Goal: Communication & Community: Ask a question

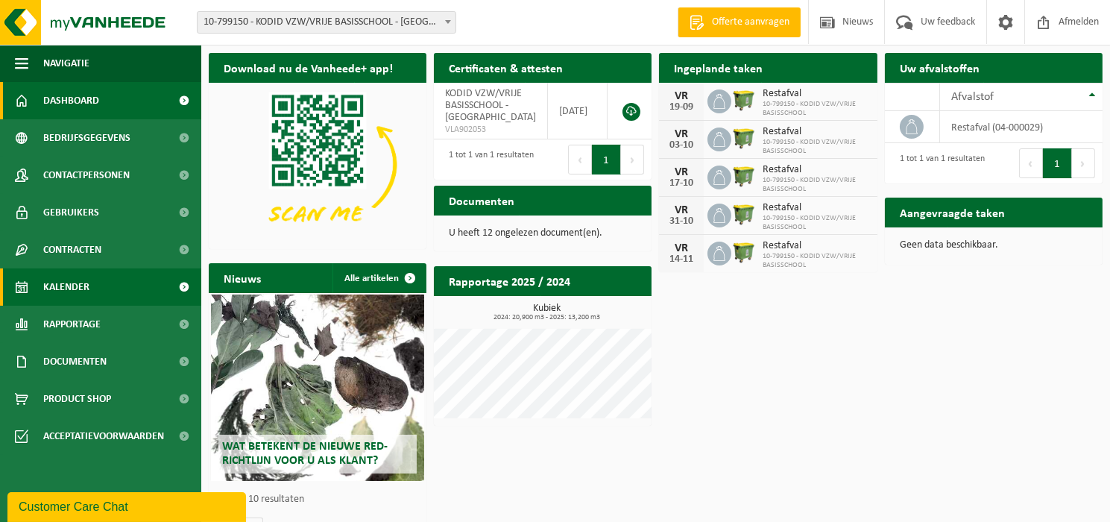
click at [48, 281] on span "Kalender" at bounding box center [66, 286] width 46 height 37
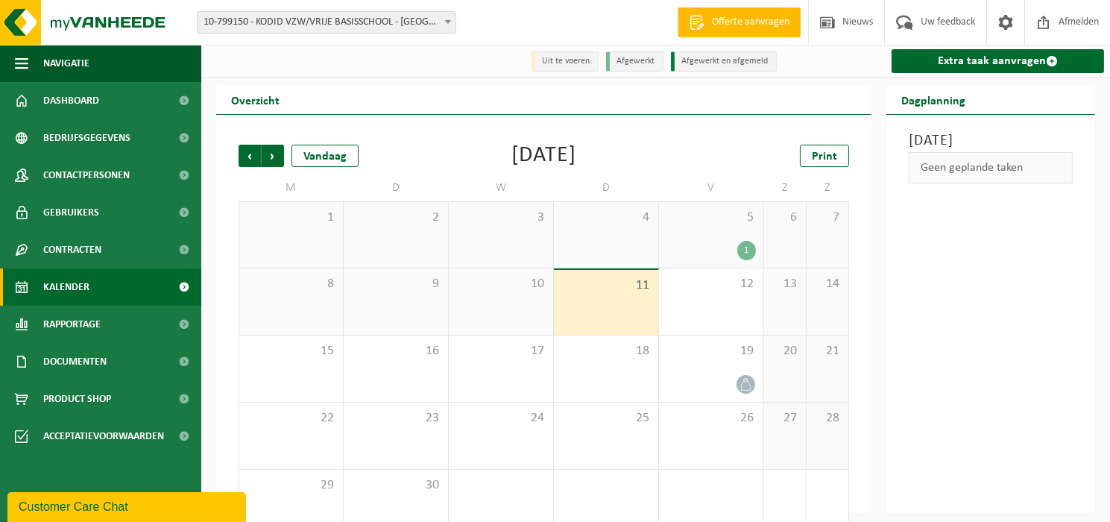
click at [745, 238] on div "5 1" at bounding box center [711, 235] width 104 height 66
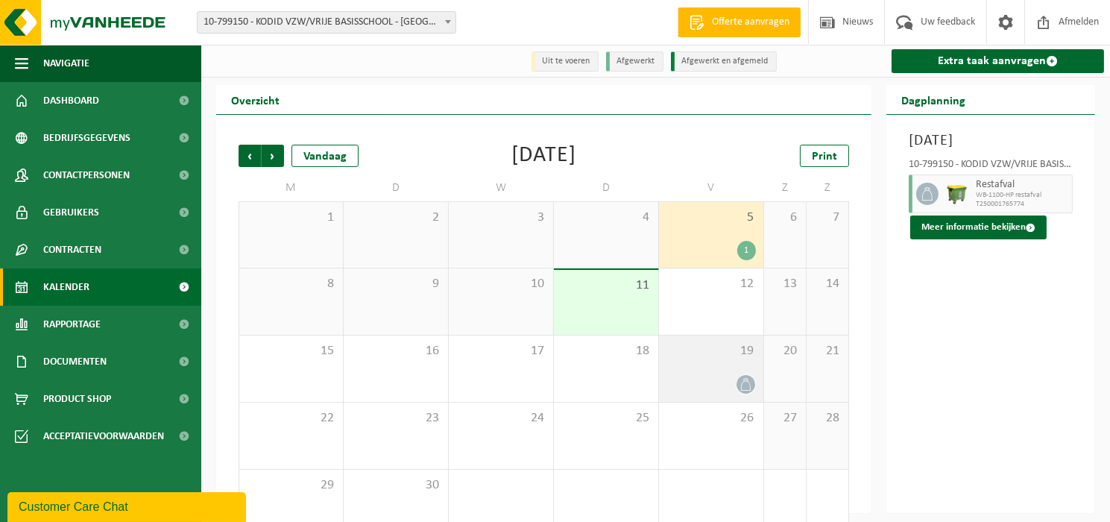
click at [726, 373] on div "19" at bounding box center [711, 368] width 104 height 66
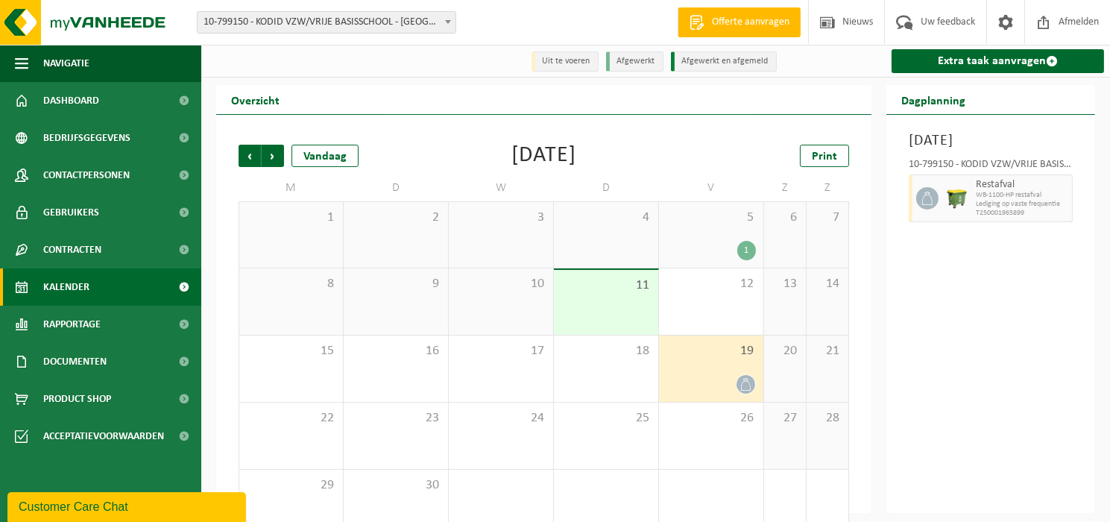
click at [730, 230] on div "5 1" at bounding box center [711, 235] width 104 height 66
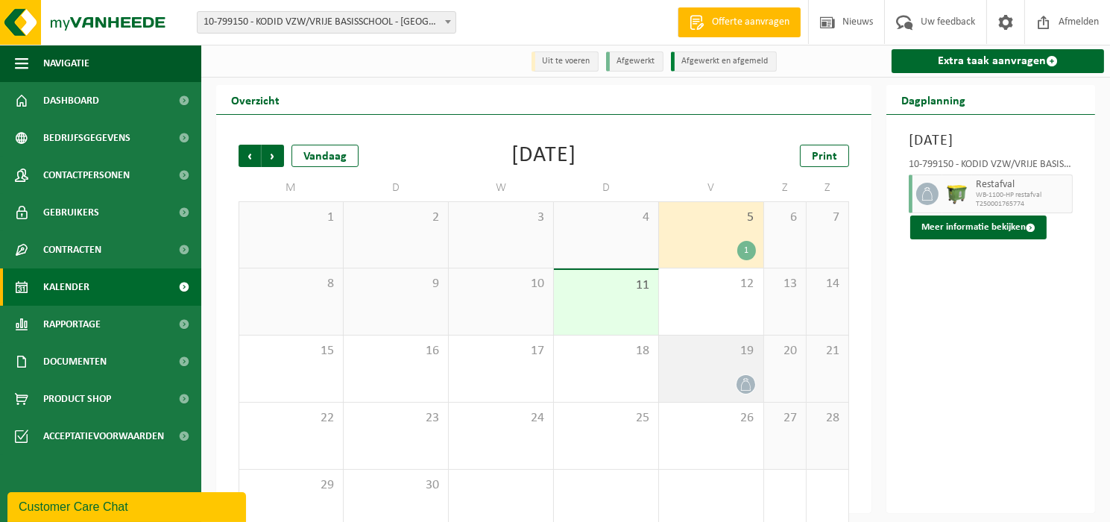
click at [723, 376] on div at bounding box center [710, 384] width 89 height 20
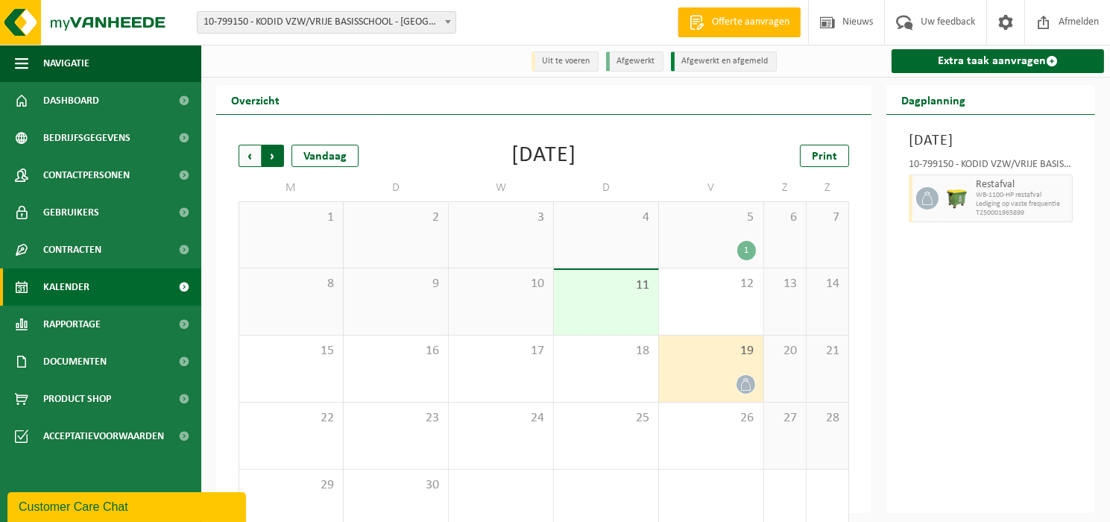
click at [247, 157] on span "Vorige" at bounding box center [249, 156] width 22 height 22
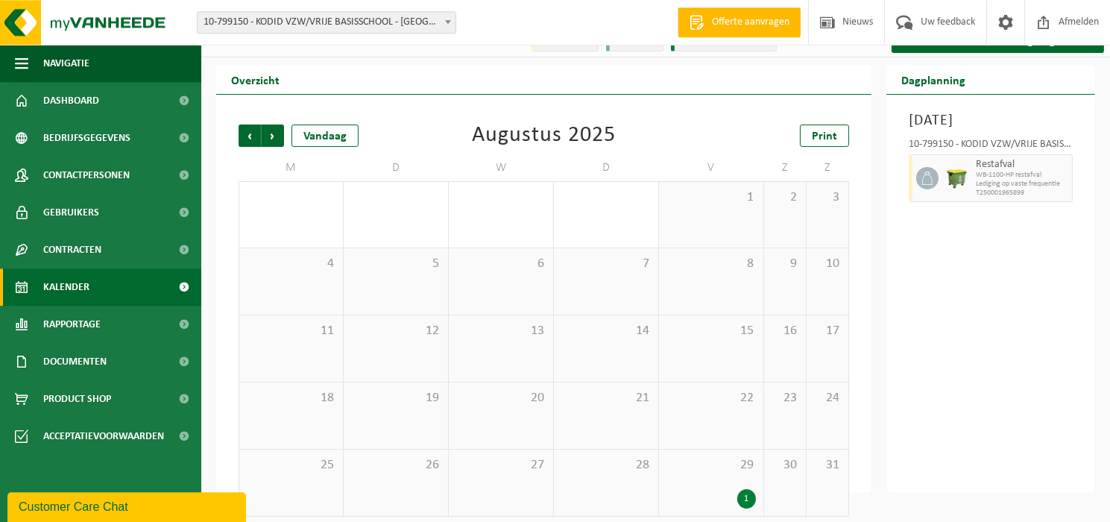
scroll to position [31, 0]
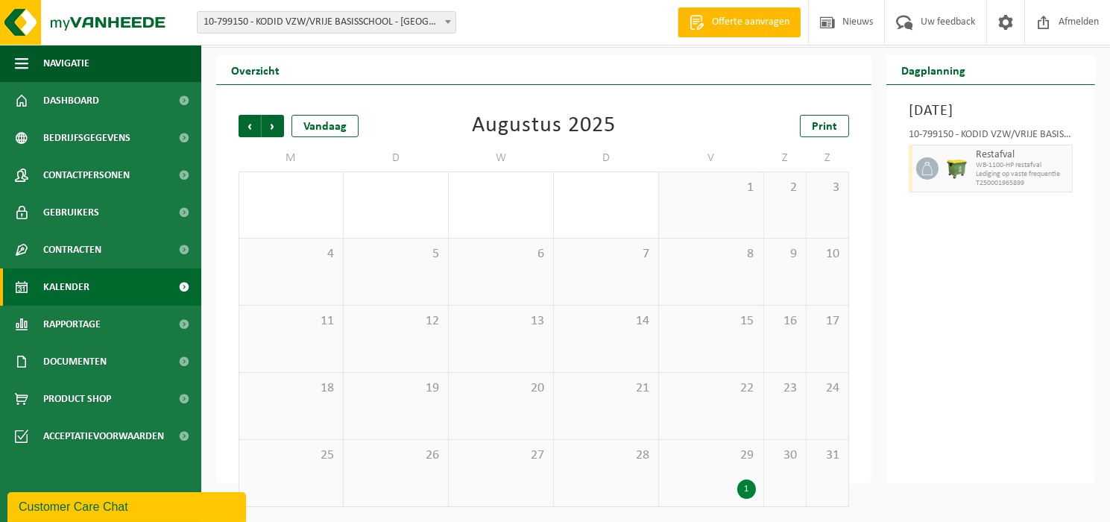
click at [745, 474] on div "29 1" at bounding box center [711, 473] width 104 height 66
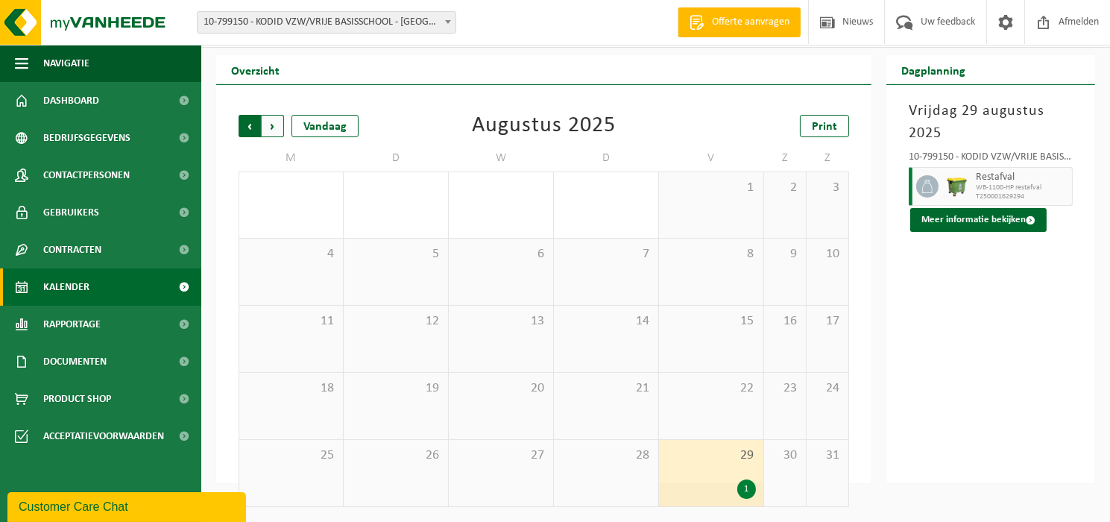
click at [269, 122] on span "Volgende" at bounding box center [273, 126] width 22 height 22
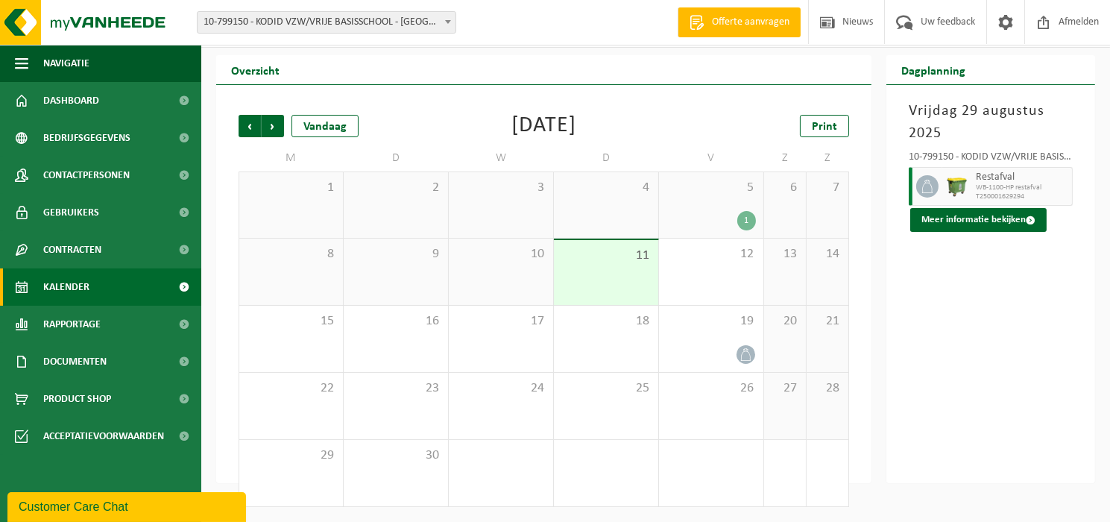
click at [706, 206] on div "5 1" at bounding box center [711, 205] width 104 height 66
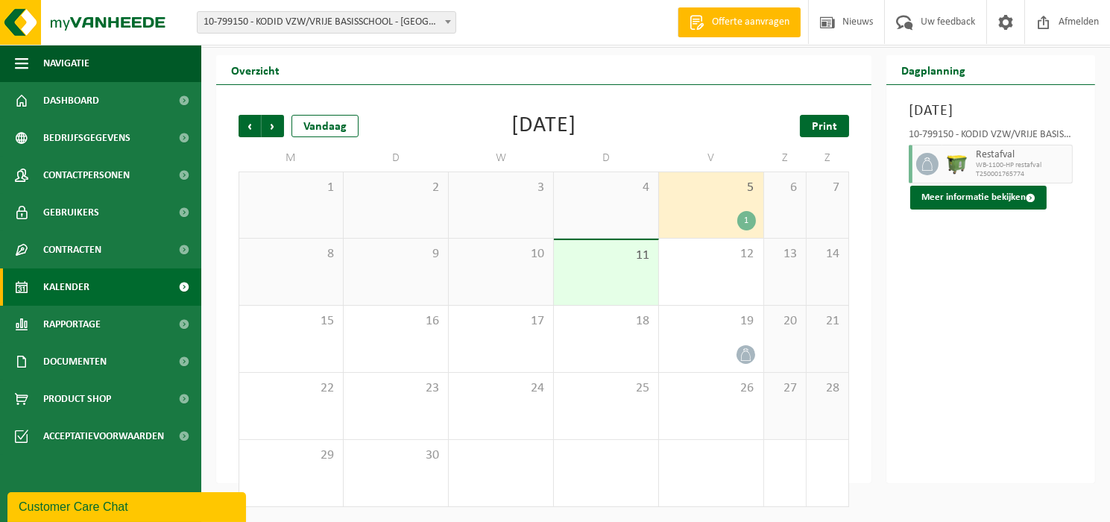
click at [822, 121] on span "Print" at bounding box center [824, 127] width 25 height 12
click at [276, 128] on span "Volgende" at bounding box center [273, 126] width 22 height 22
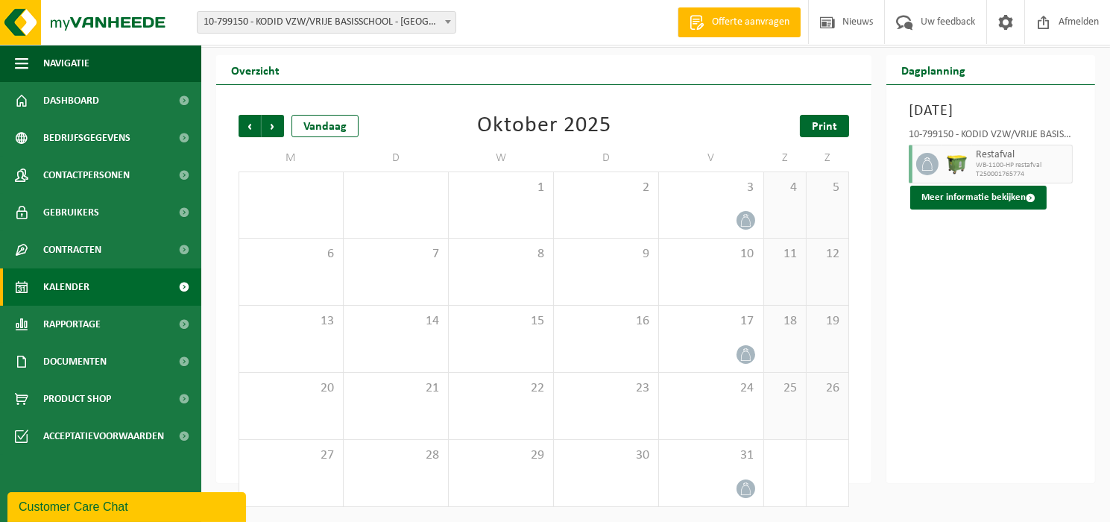
click at [820, 133] on span "Print" at bounding box center [824, 127] width 25 height 12
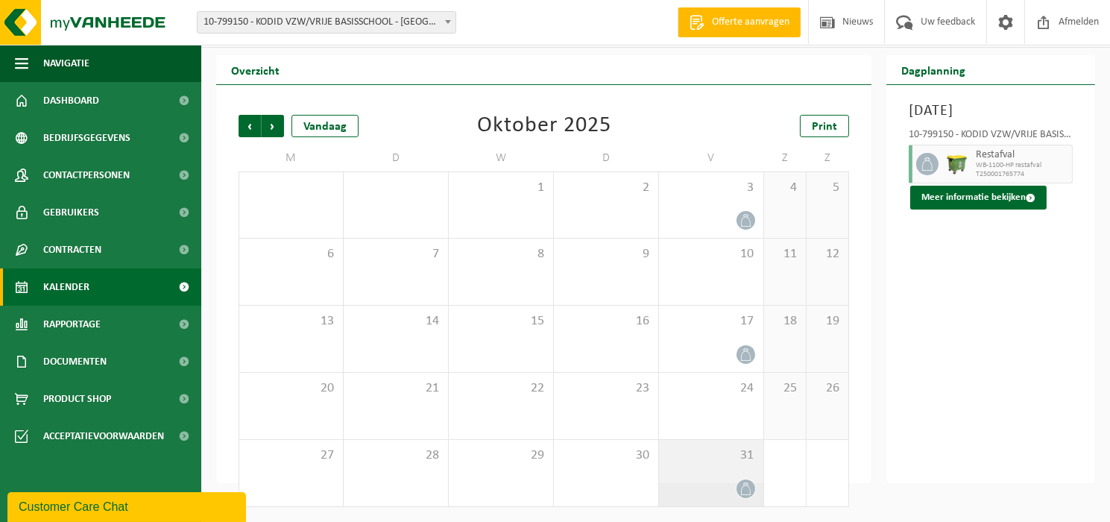
click at [717, 468] on div "31" at bounding box center [711, 473] width 104 height 66
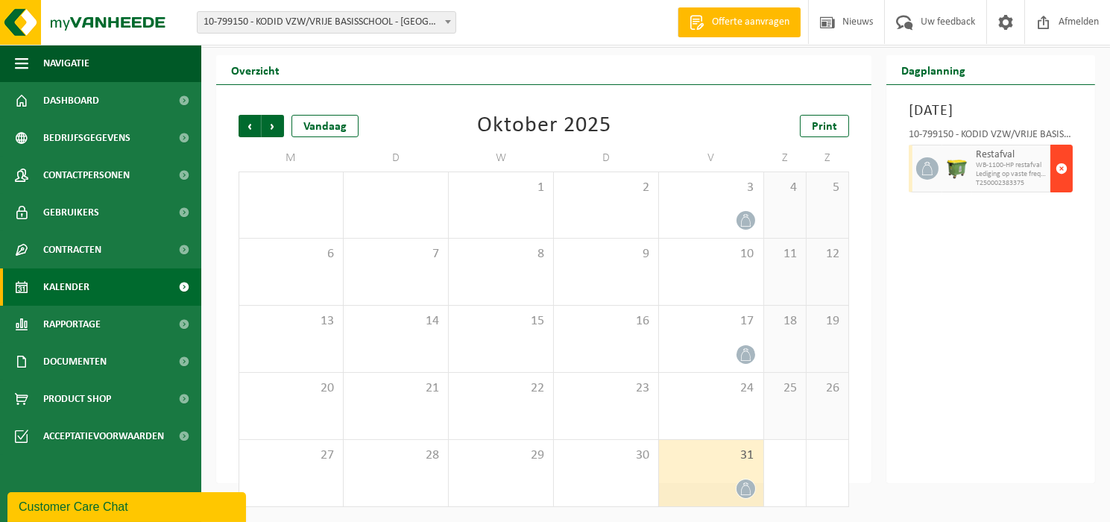
click at [1063, 168] on span "button" at bounding box center [1061, 169] width 12 height 30
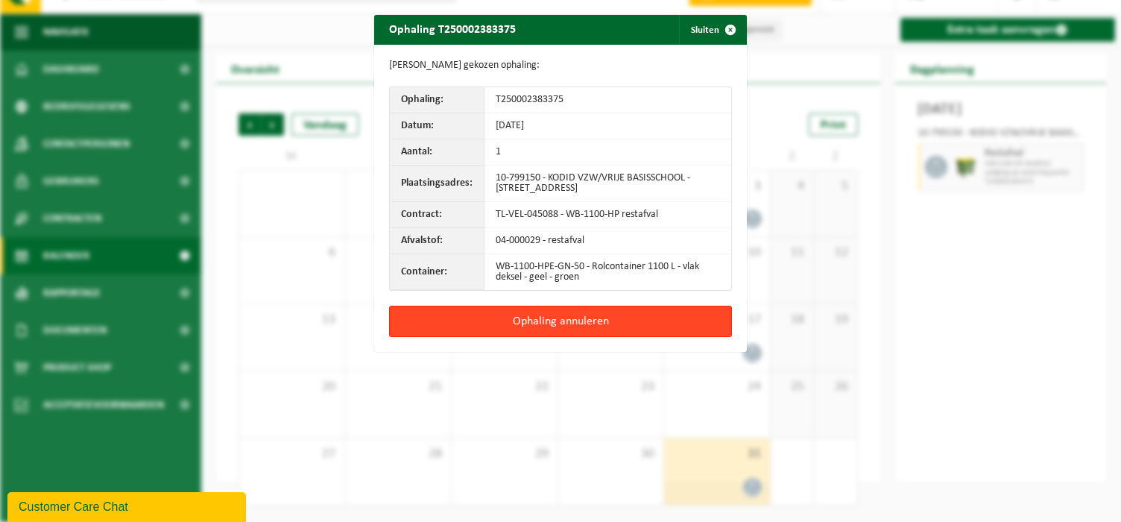
click at [571, 322] on button "Ophaling annuleren" at bounding box center [560, 321] width 343 height 31
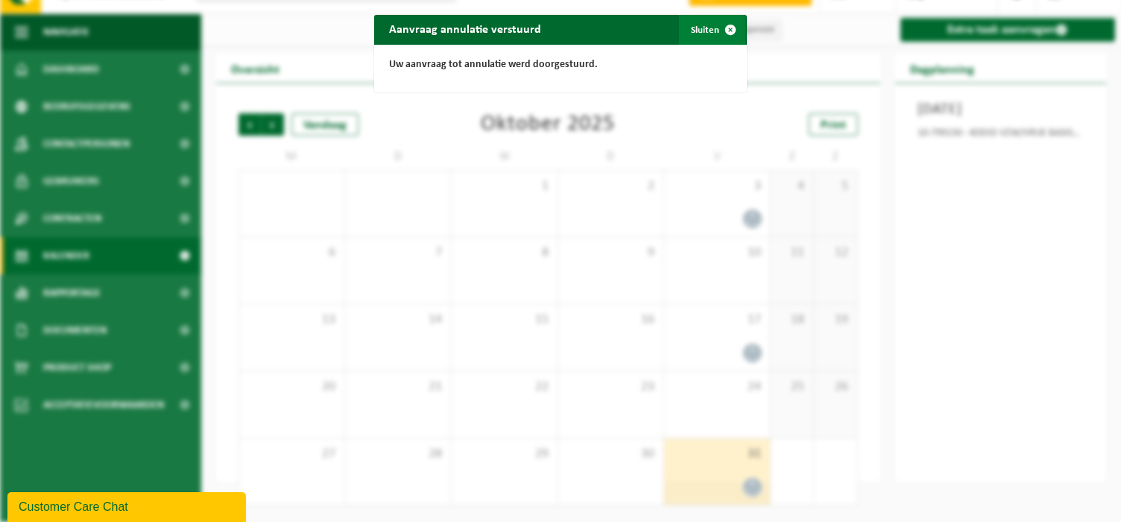
click at [704, 36] on button "Sluiten" at bounding box center [712, 30] width 66 height 30
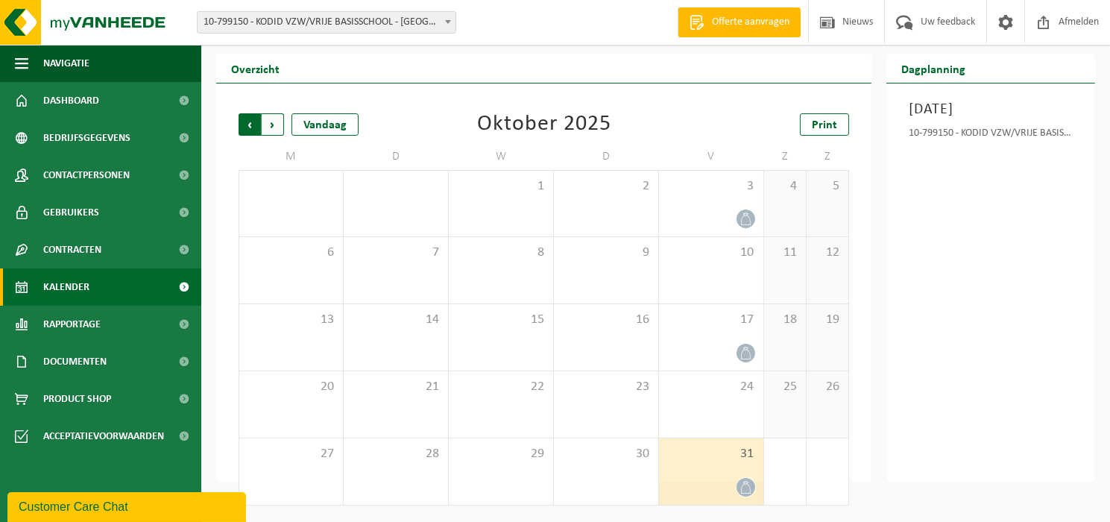
click at [281, 124] on span "Volgende" at bounding box center [273, 124] width 22 height 22
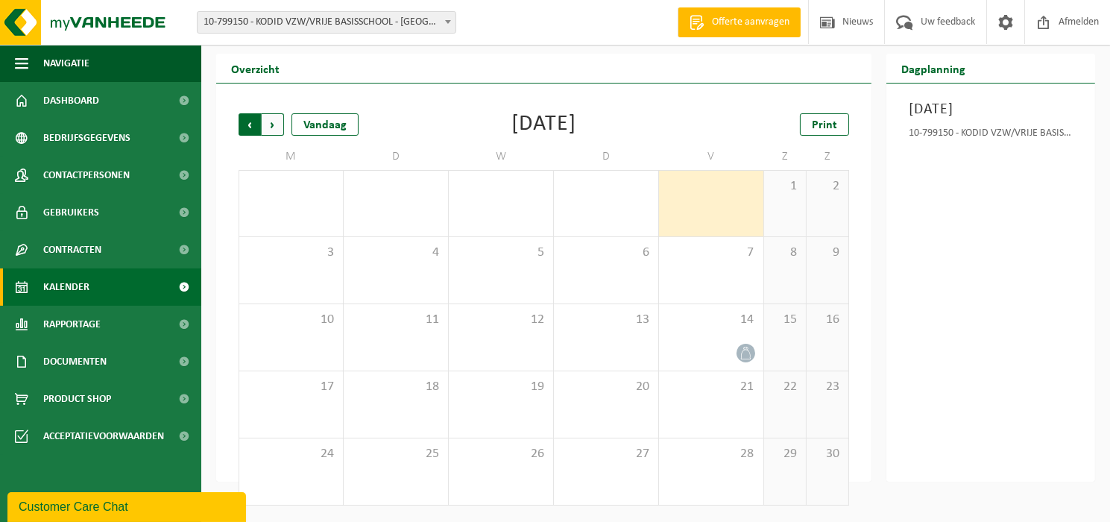
click at [272, 128] on span "Volgende" at bounding box center [273, 124] width 22 height 22
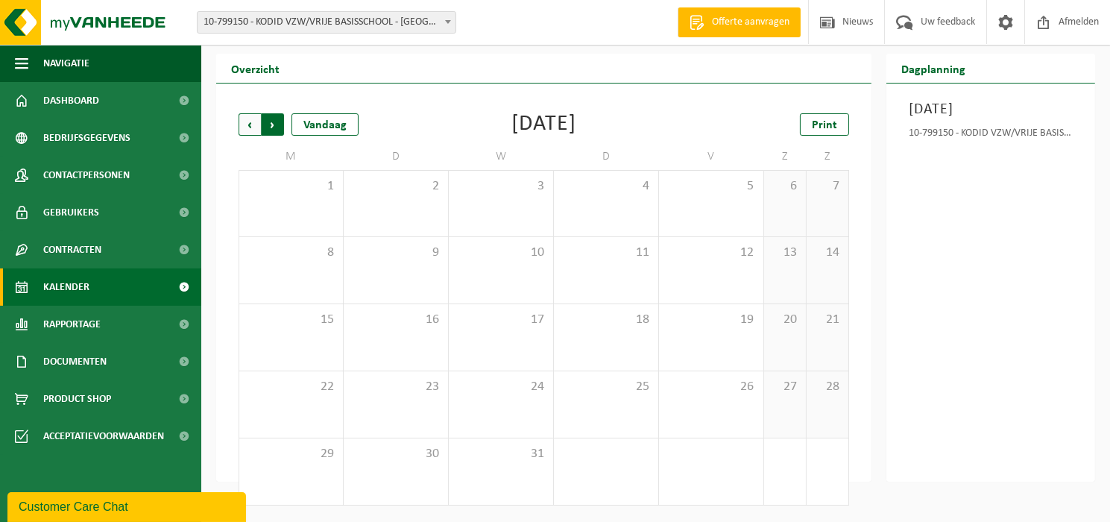
click at [248, 125] on span "Vorige" at bounding box center [249, 124] width 22 height 22
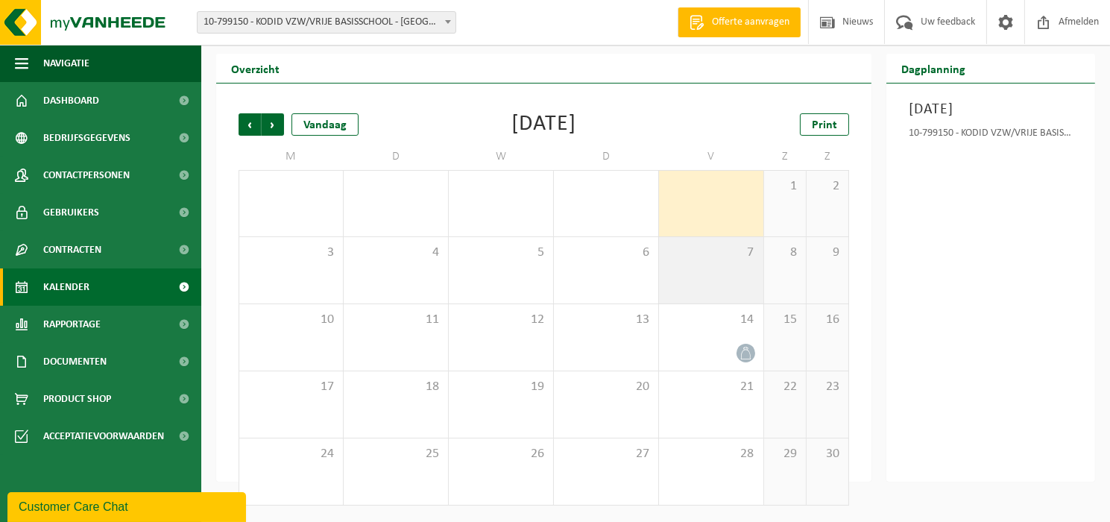
click at [737, 277] on div "7" at bounding box center [711, 270] width 104 height 66
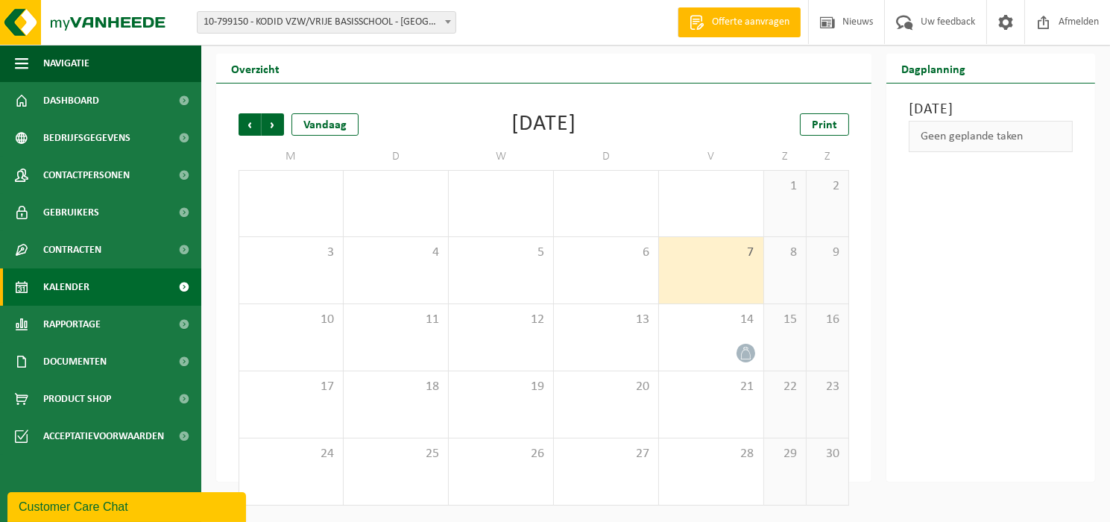
click at [737, 277] on div "7" at bounding box center [711, 270] width 104 height 66
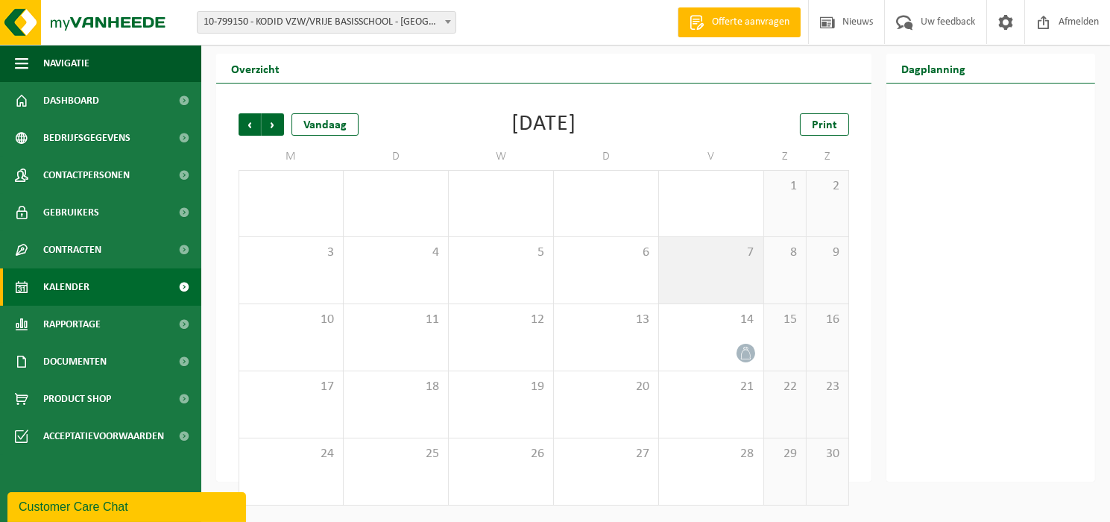
click at [729, 279] on div "7" at bounding box center [711, 270] width 104 height 66
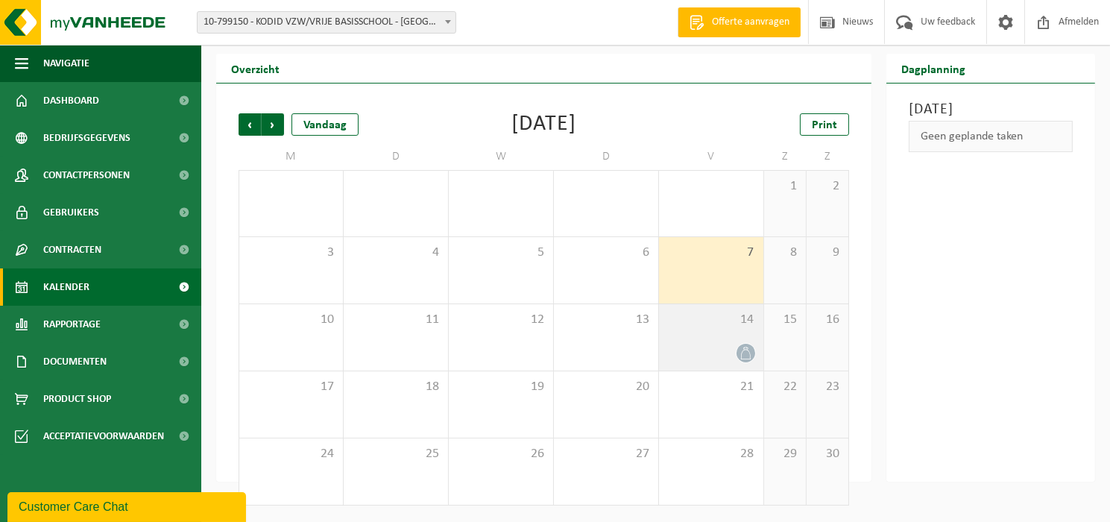
click at [726, 347] on div at bounding box center [710, 353] width 89 height 20
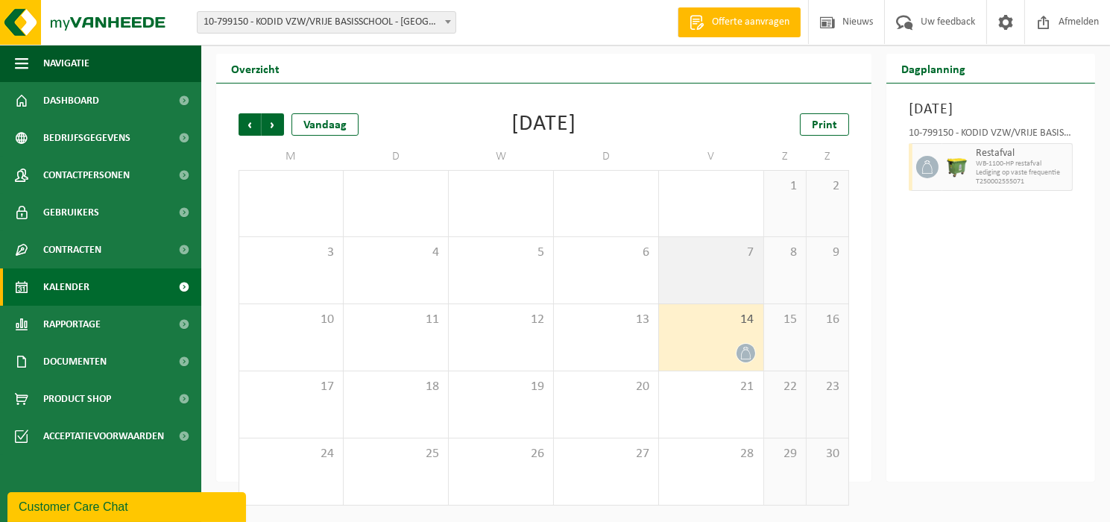
click at [728, 285] on div "7" at bounding box center [711, 270] width 104 height 66
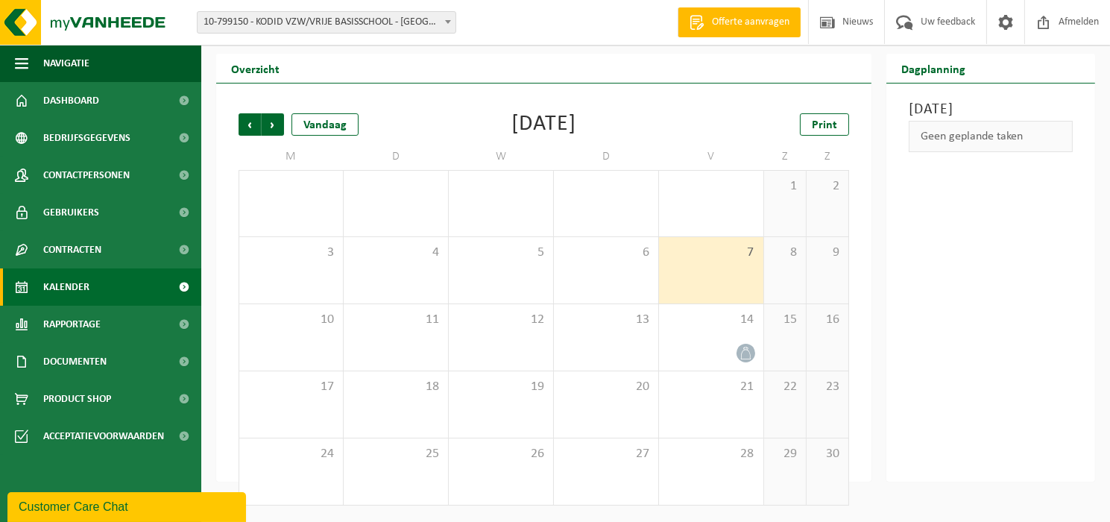
click at [730, 275] on div "7" at bounding box center [711, 270] width 104 height 66
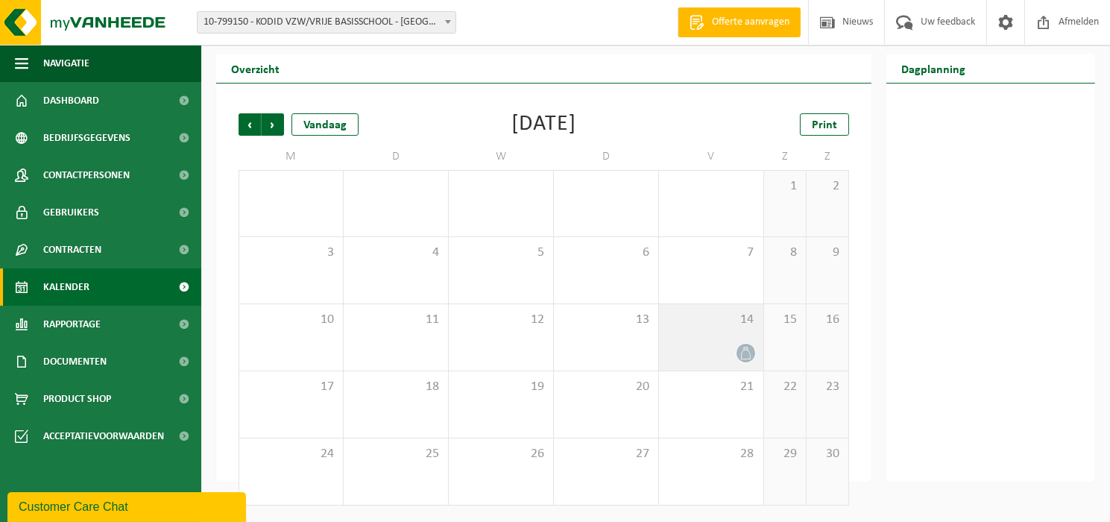
click at [715, 332] on div "14" at bounding box center [711, 337] width 104 height 66
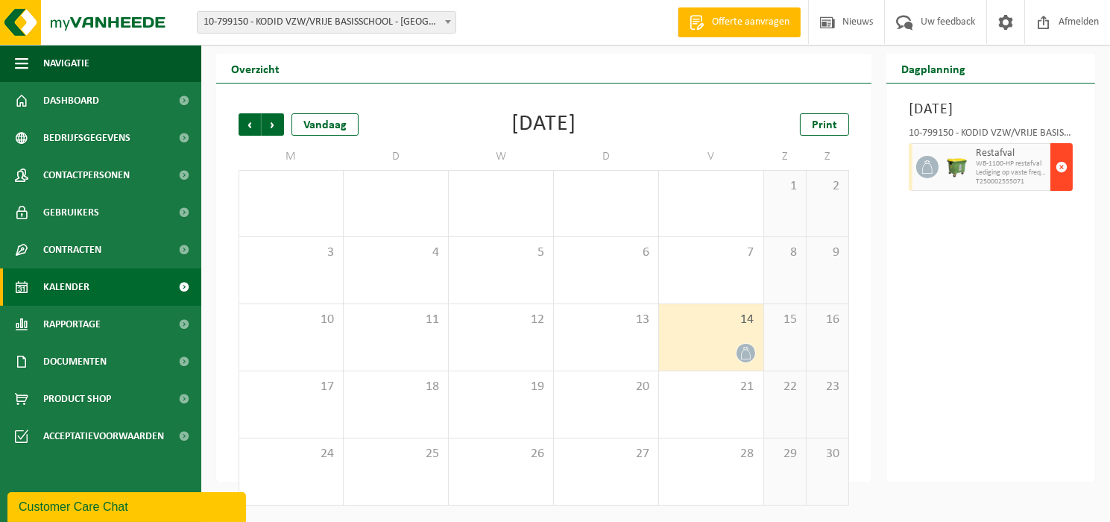
click at [1059, 182] on span "button" at bounding box center [1061, 167] width 12 height 30
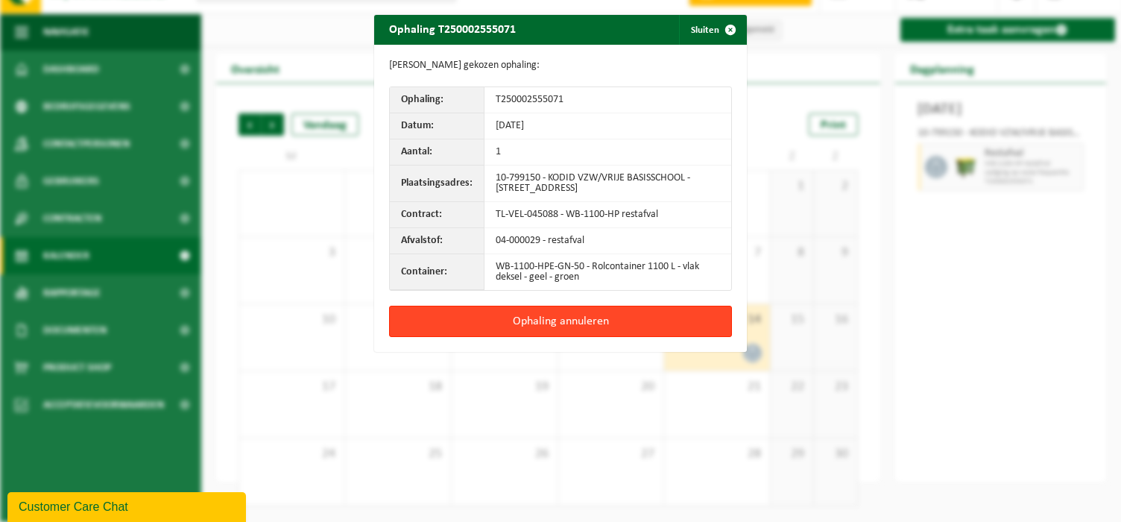
click at [634, 317] on button "Ophaling annuleren" at bounding box center [560, 321] width 343 height 31
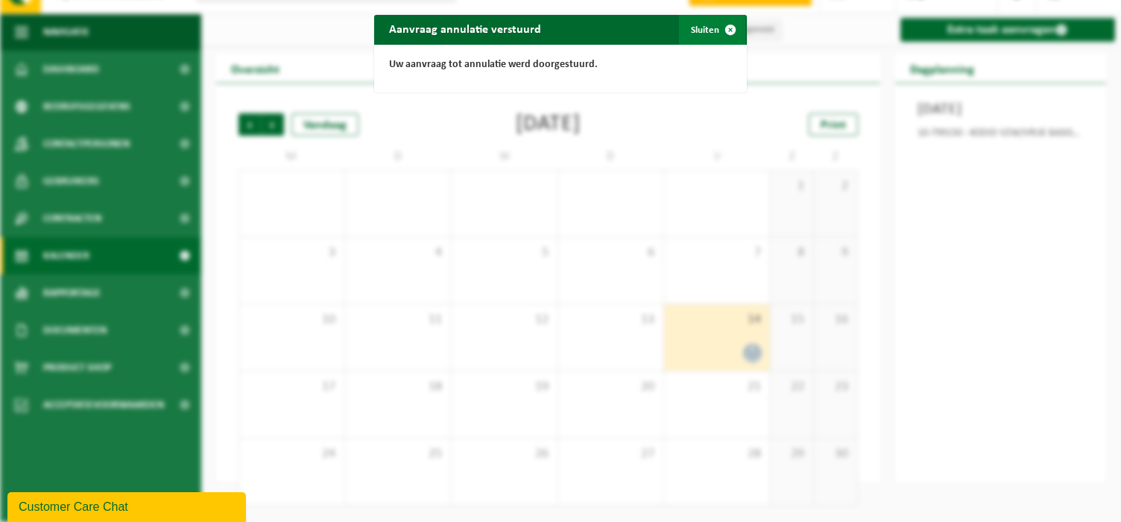
click at [721, 28] on span "button" at bounding box center [730, 30] width 30 height 30
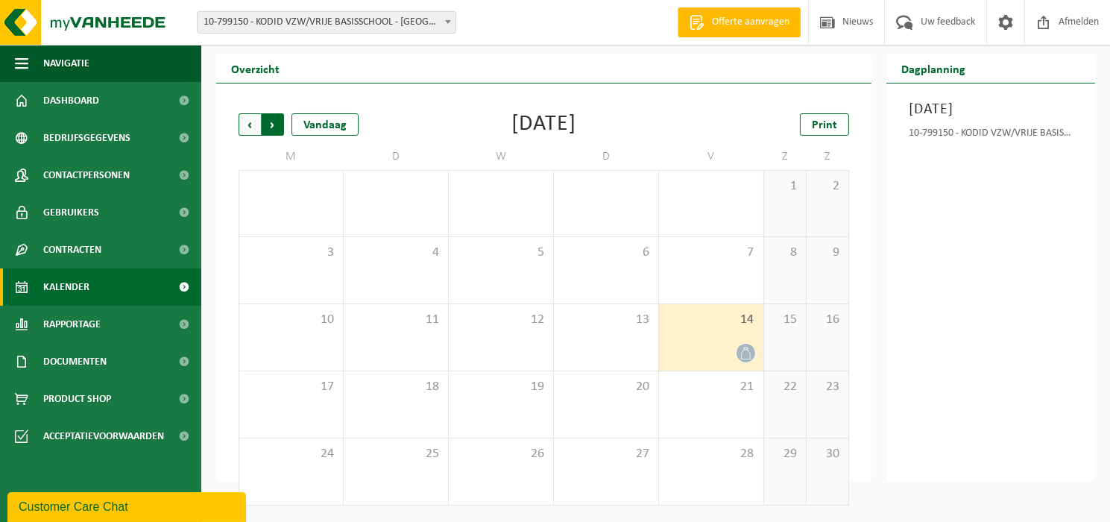
click at [248, 125] on span "Vorige" at bounding box center [249, 124] width 22 height 22
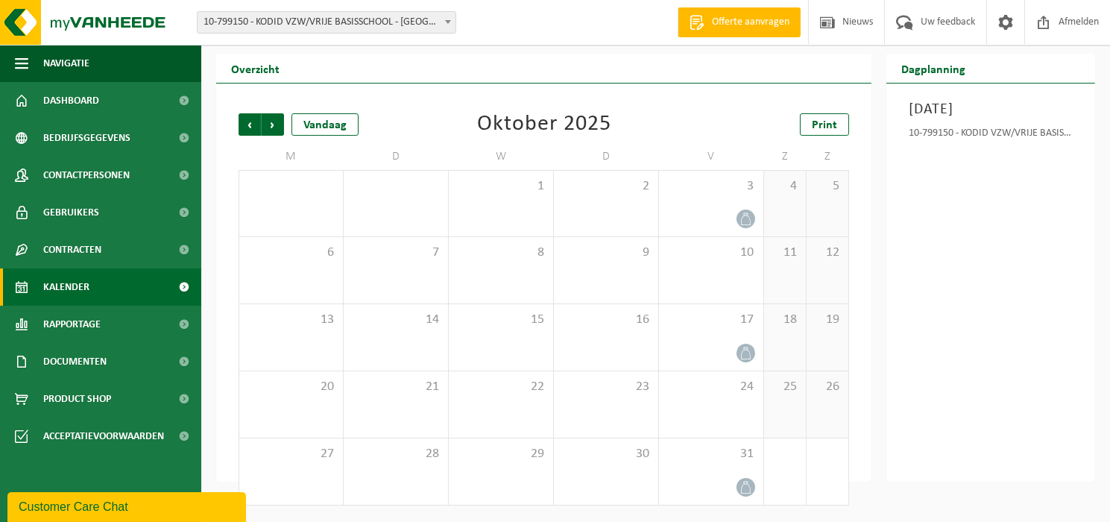
click at [252, 112] on div "Vorige Volgende Vandaag [DATE] Print M D W D V Z Z 29 30 1 2 3 4 5 6 7 8 9 10 1…" at bounding box center [543, 309] width 625 height 422
click at [208, 512] on div "Customer Care Chat" at bounding box center [127, 506] width 216 height 18
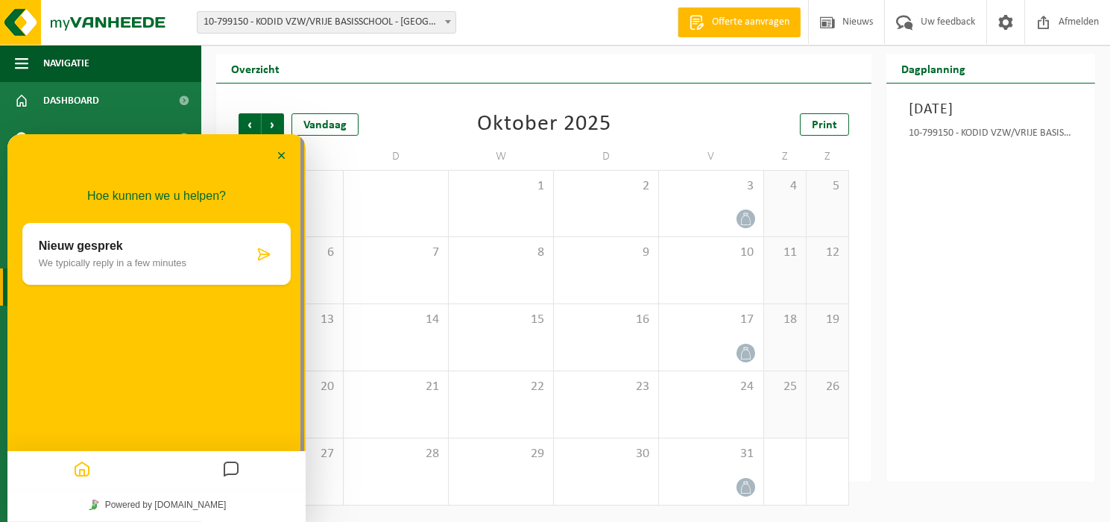
click at [150, 254] on div "Nieuw gesprek We typically reply in a few minutes" at bounding box center [146, 252] width 215 height 29
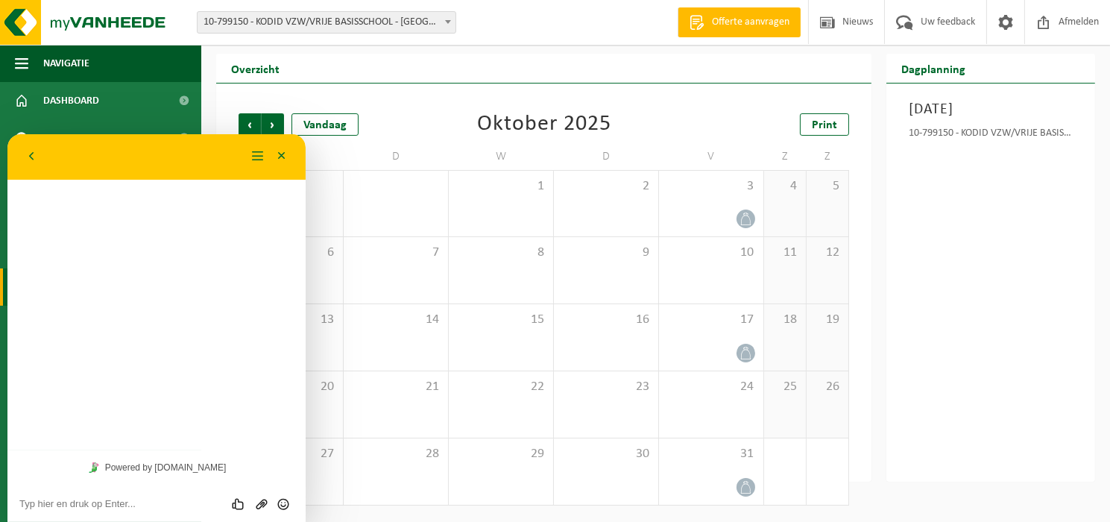
click at [66, 204] on div "Hoe kunnen we u helpen? Nieuw gesprek We typically reply in a few minutes" at bounding box center [156, 291] width 298 height 316
click at [83, 508] on textarea at bounding box center [156, 503] width 274 height 12
type textarea "Is de annulatie van [DATE] in orde?"
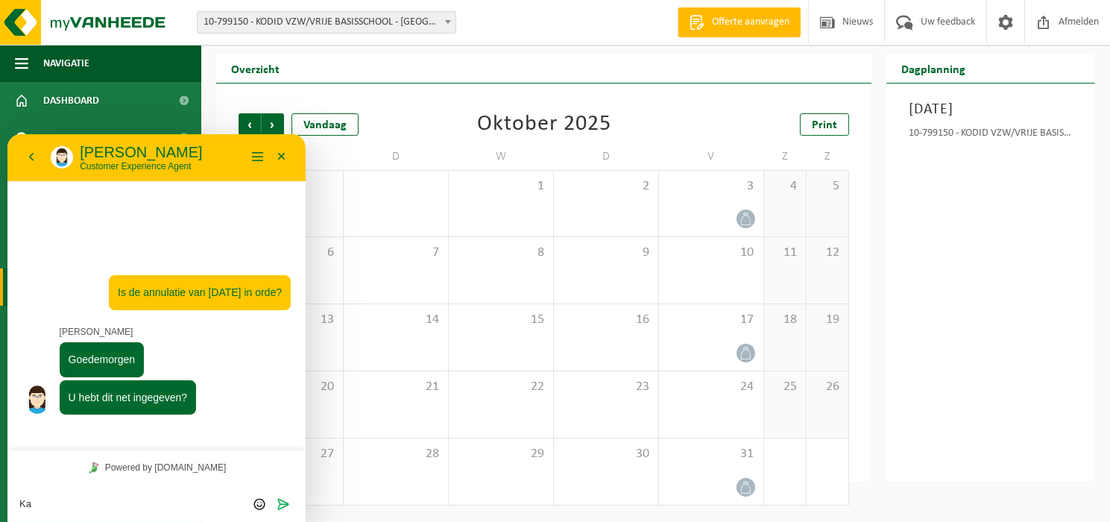
type textarea "K"
type textarea "Goeiemorgen, klopt ja"
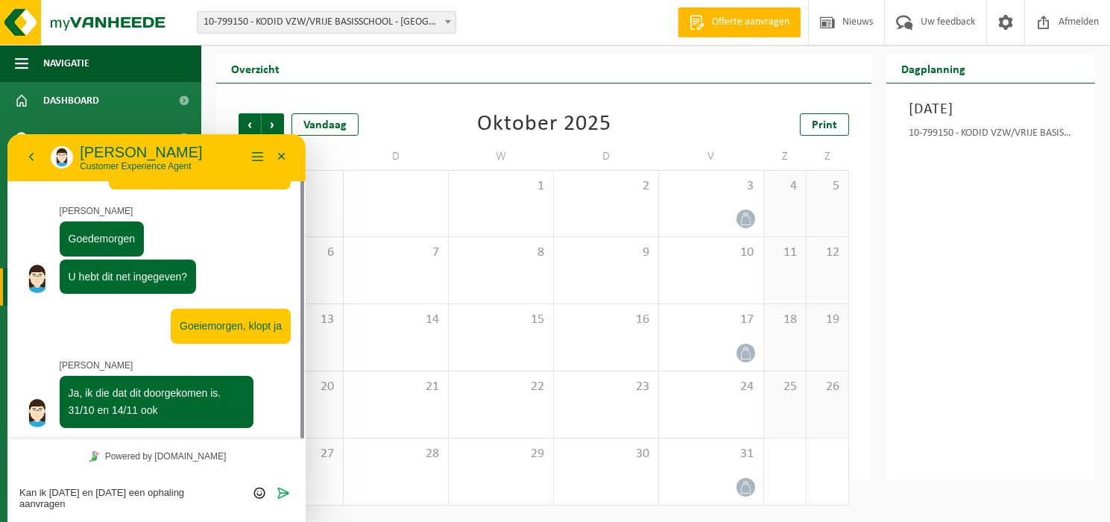
scroll to position [81, 0]
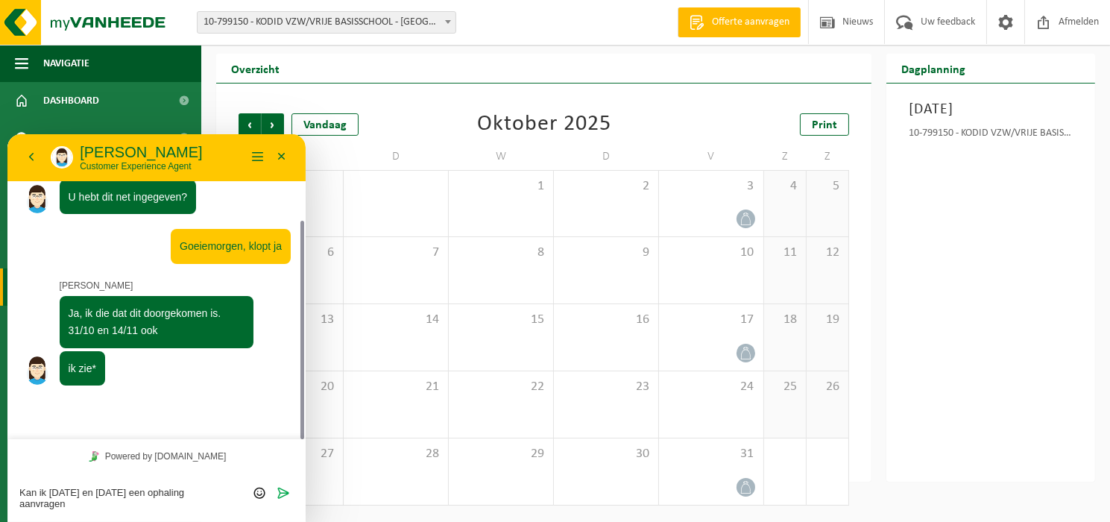
type textarea "Kan ik [DATE] en [DATE] een ophaling aanvragen?"
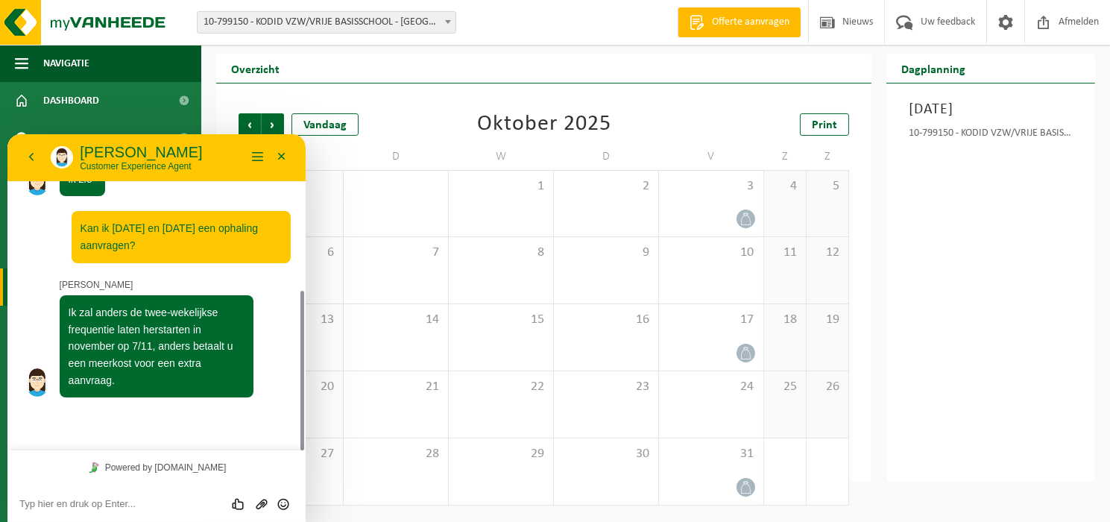
scroll to position [268, 0]
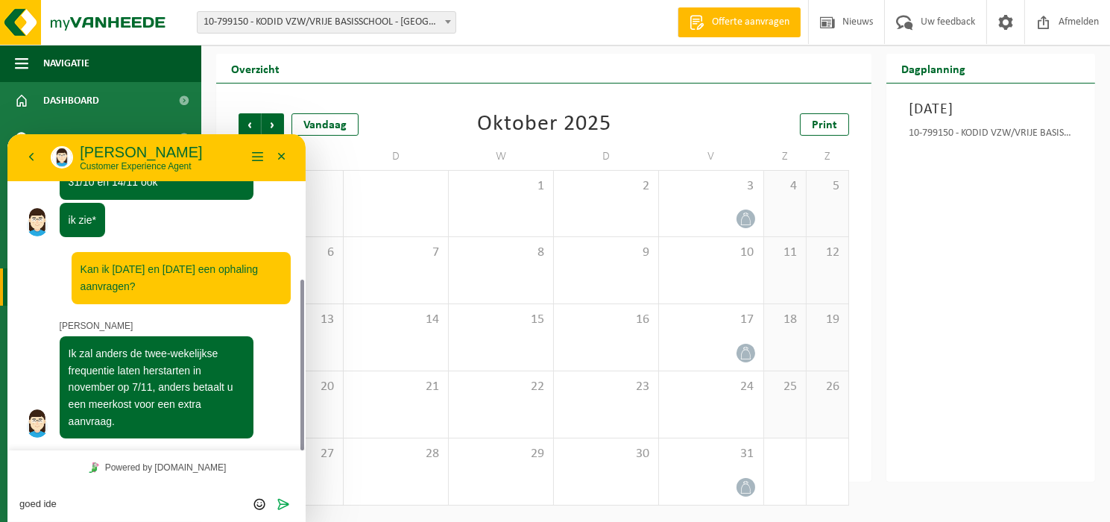
type textarea "goed idee"
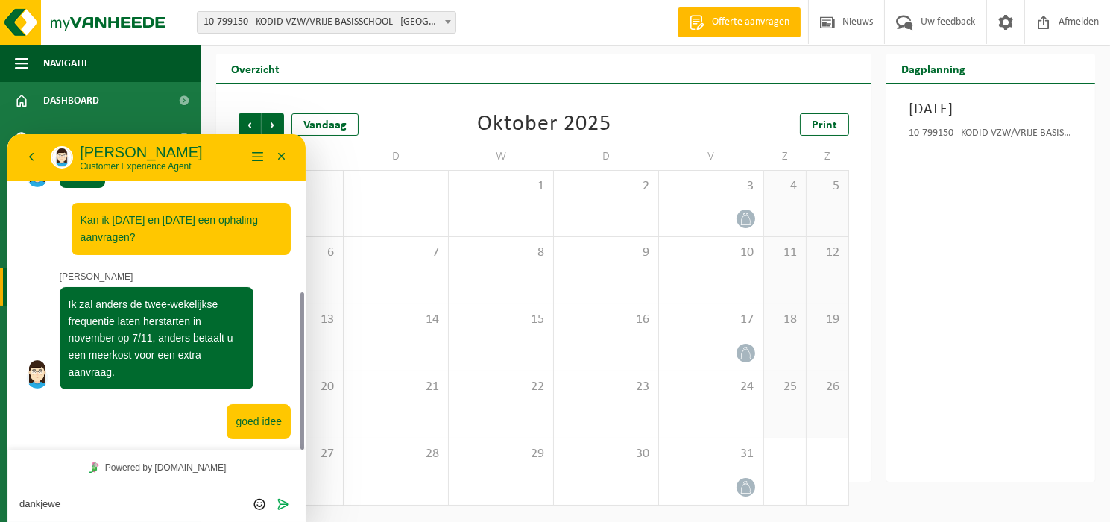
type textarea "dankjewel"
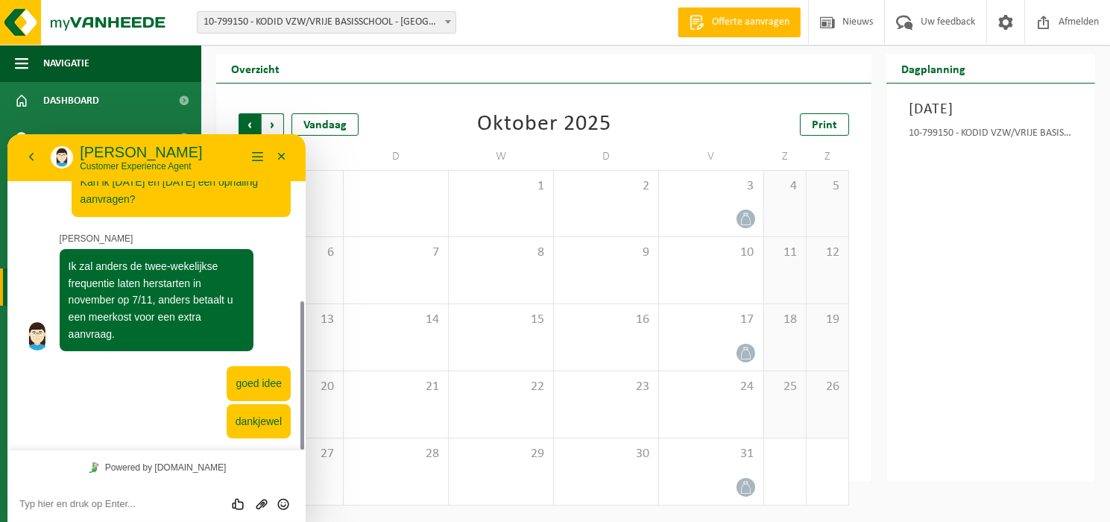
click at [273, 127] on span "Volgende" at bounding box center [273, 124] width 22 height 22
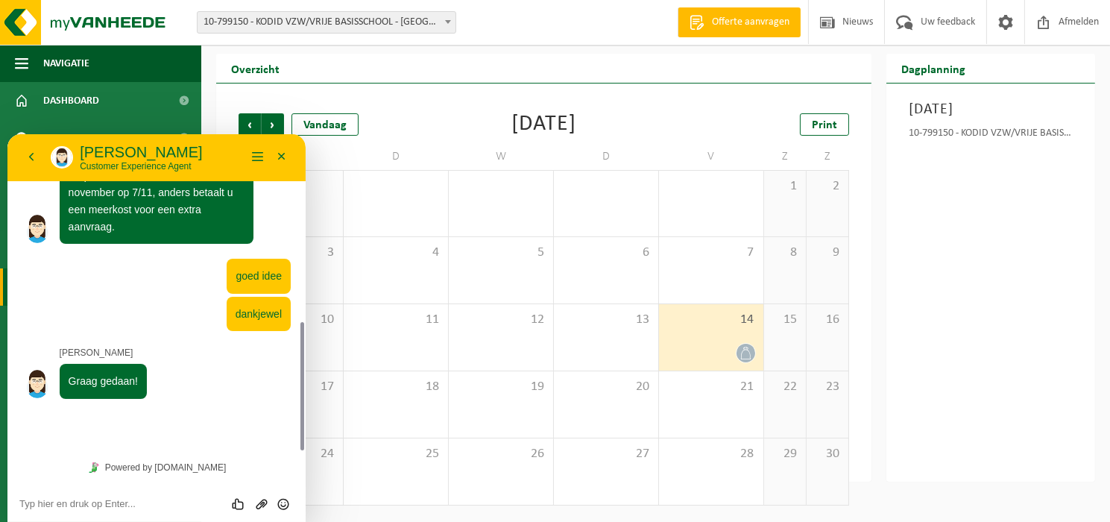
scroll to position [422, 0]
